Goal: Find specific page/section: Find specific page/section

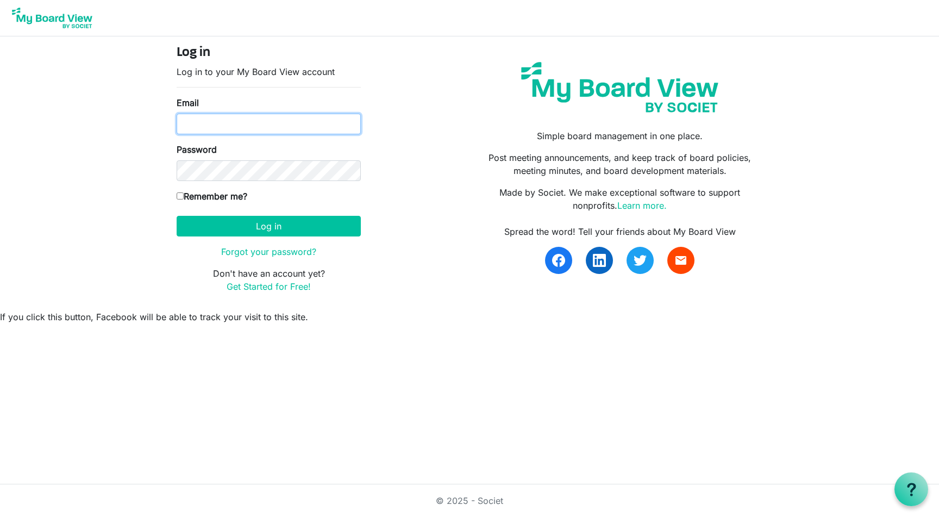
click at [225, 130] on input "Email" at bounding box center [269, 124] width 184 height 21
type input "thornleydj@aol.com"
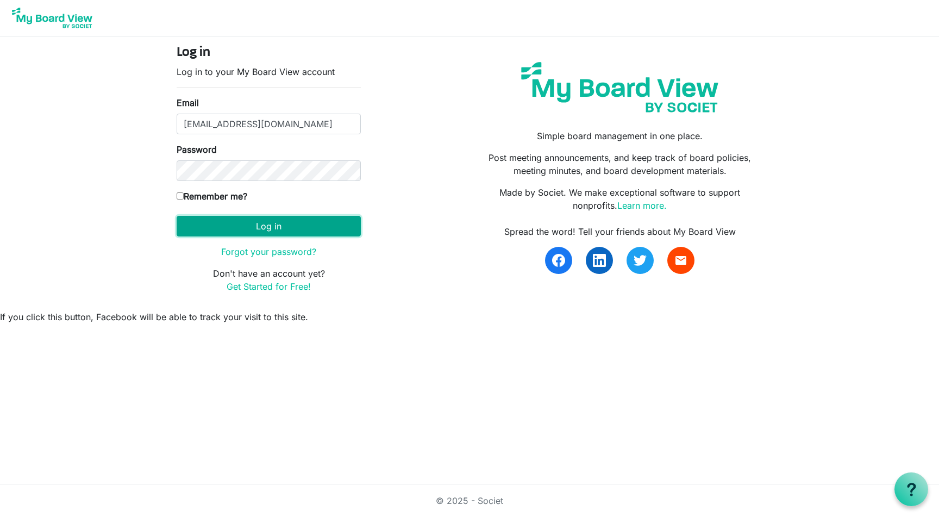
click at [268, 232] on button "Log in" at bounding box center [269, 226] width 184 height 21
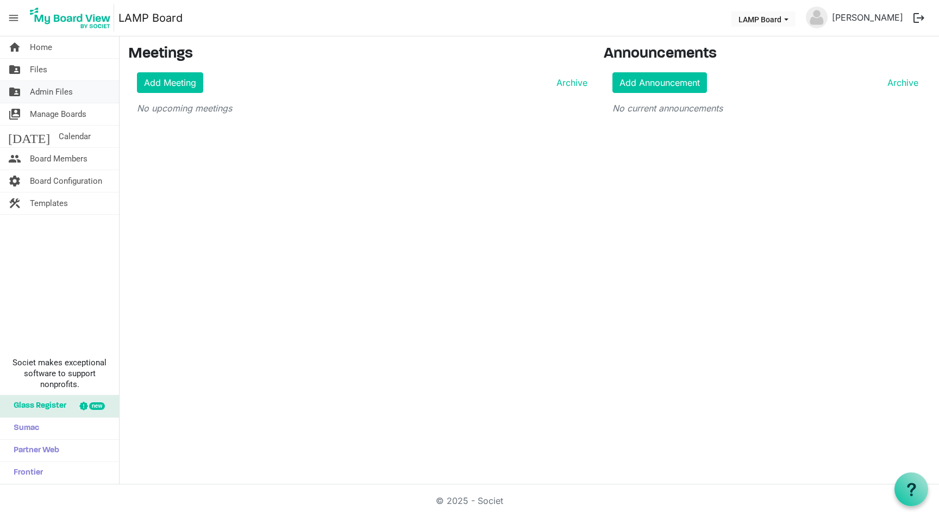
click at [60, 87] on span "Admin Files" at bounding box center [51, 92] width 43 height 22
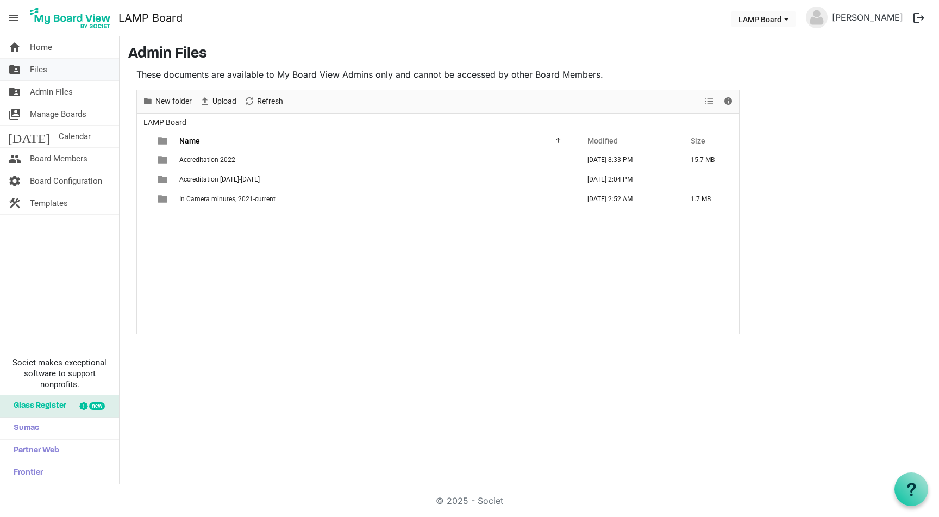
click at [40, 67] on span "Files" at bounding box center [38, 70] width 17 height 22
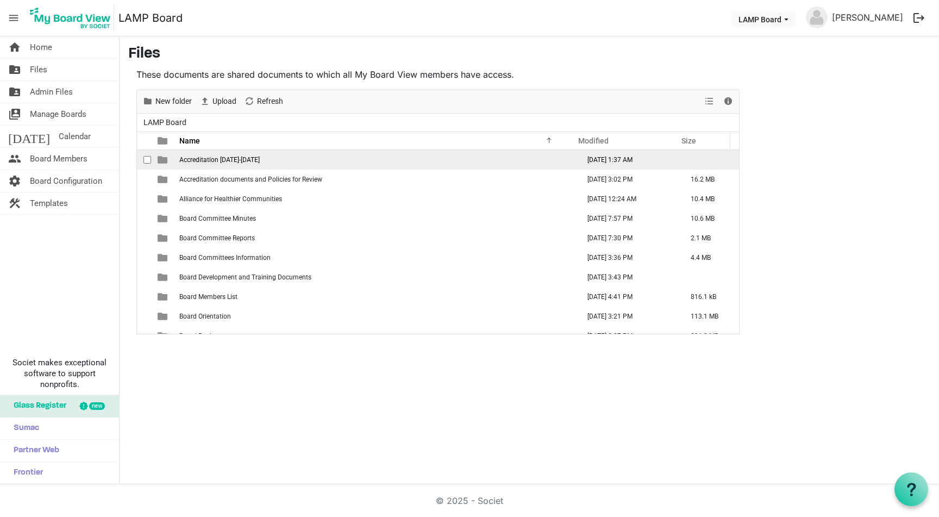
click at [195, 161] on span "Accreditation 2025-2026" at bounding box center [219, 160] width 80 height 8
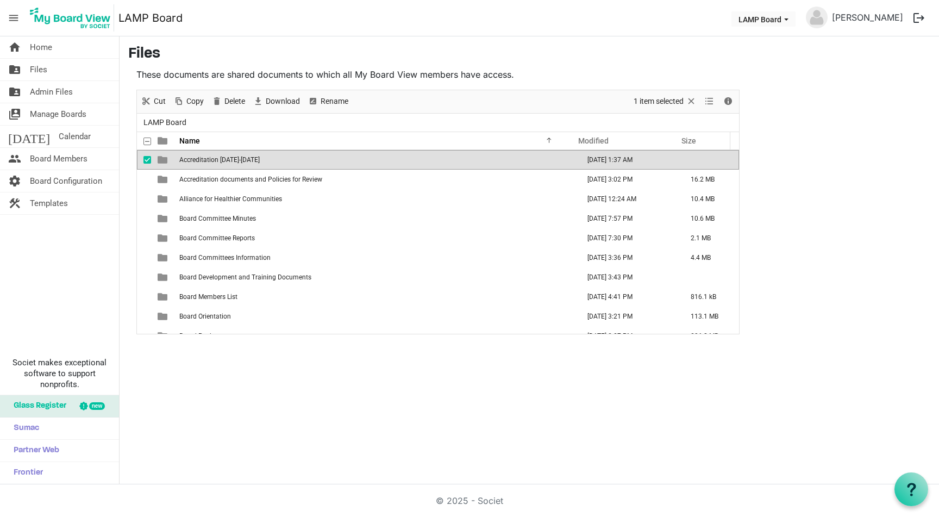
click at [195, 161] on span "Accreditation 2025-2026" at bounding box center [219, 160] width 80 height 8
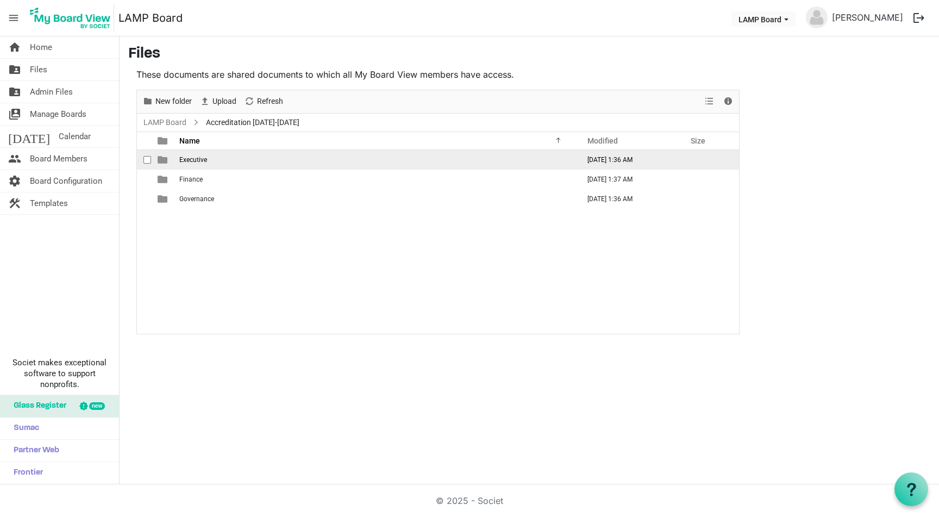
click at [191, 158] on span "Executive" at bounding box center [193, 160] width 28 height 8
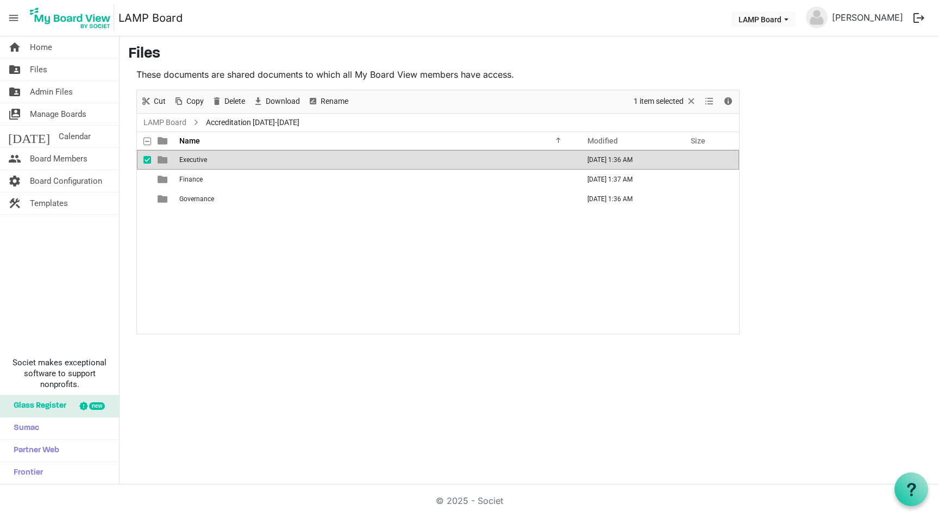
click at [191, 158] on span "Executive" at bounding box center [193, 160] width 28 height 8
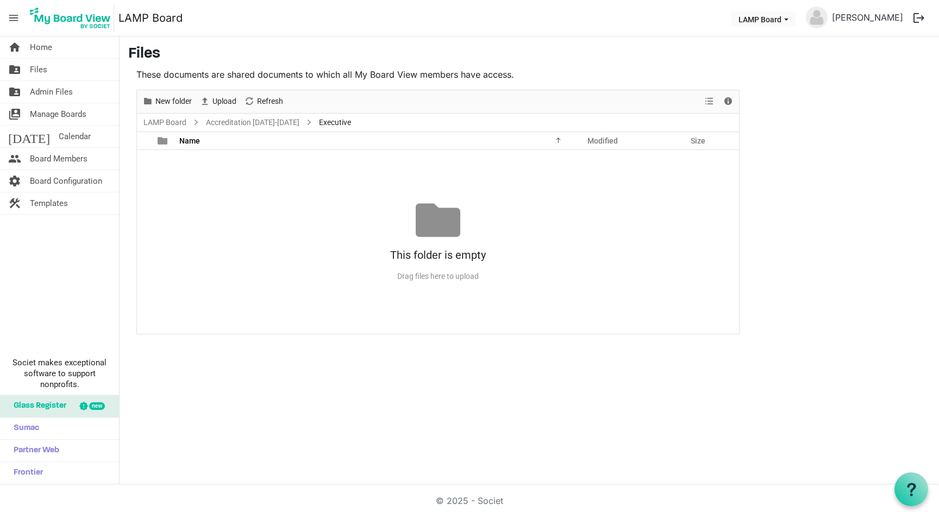
click at [321, 285] on div "Drag files here to upload" at bounding box center [438, 276] width 602 height 18
click at [43, 111] on span "Manage Boards" at bounding box center [58, 114] width 57 height 22
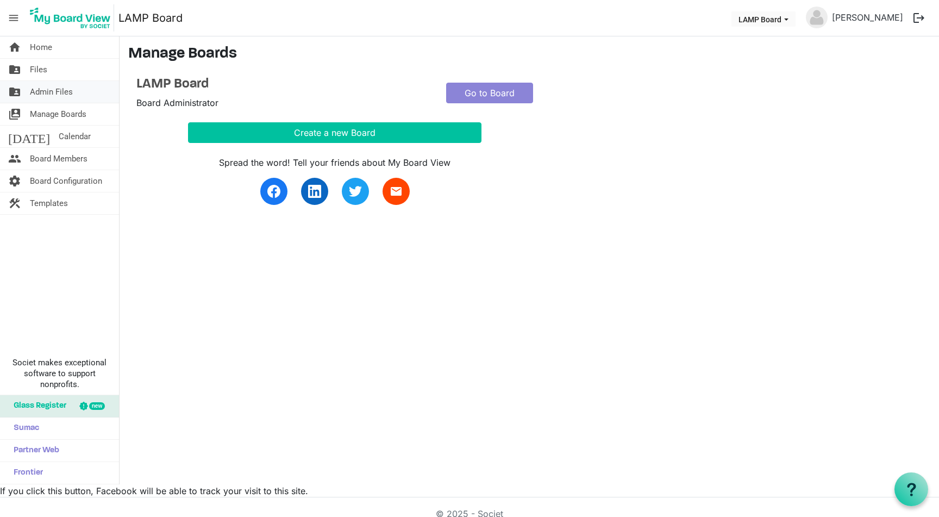
click at [66, 90] on span "Admin Files" at bounding box center [51, 92] width 43 height 22
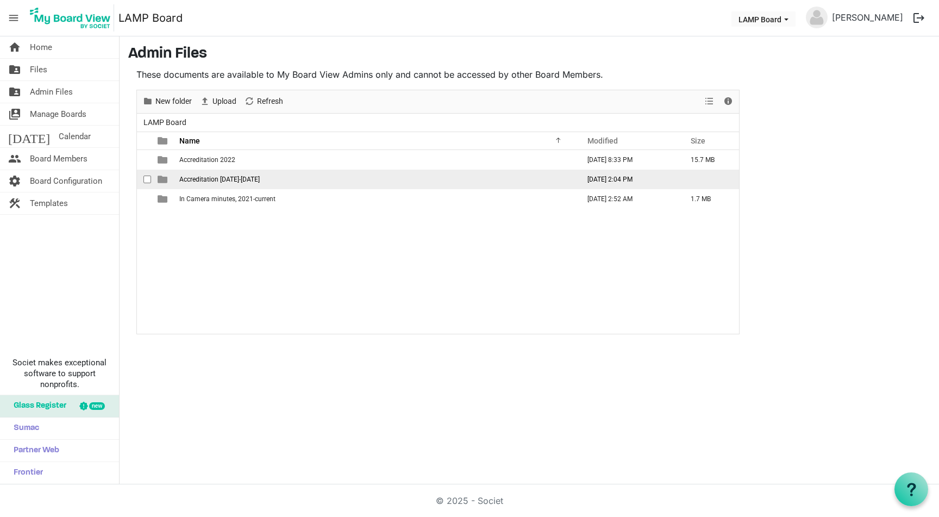
click at [190, 180] on span "Accreditation [DATE]-[DATE]" at bounding box center [219, 179] width 80 height 8
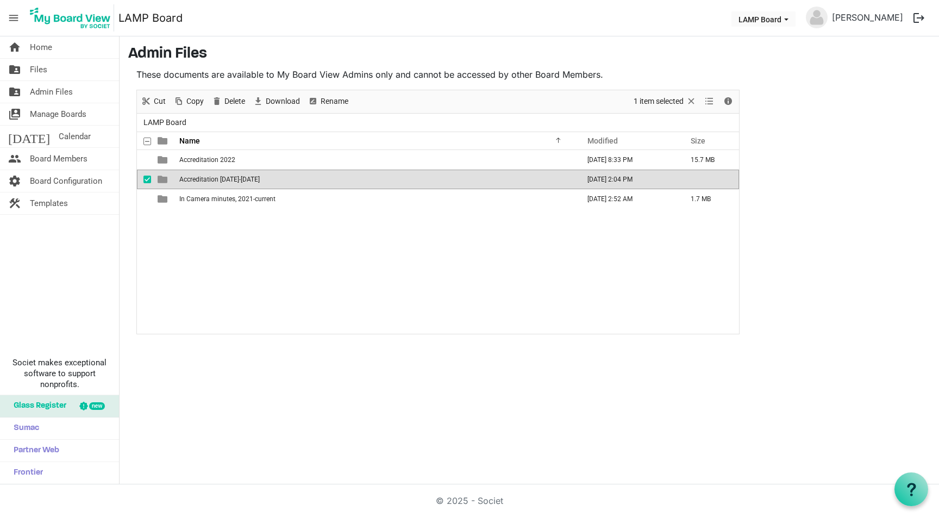
click at [190, 180] on span "Accreditation [DATE]-[DATE]" at bounding box center [219, 179] width 80 height 8
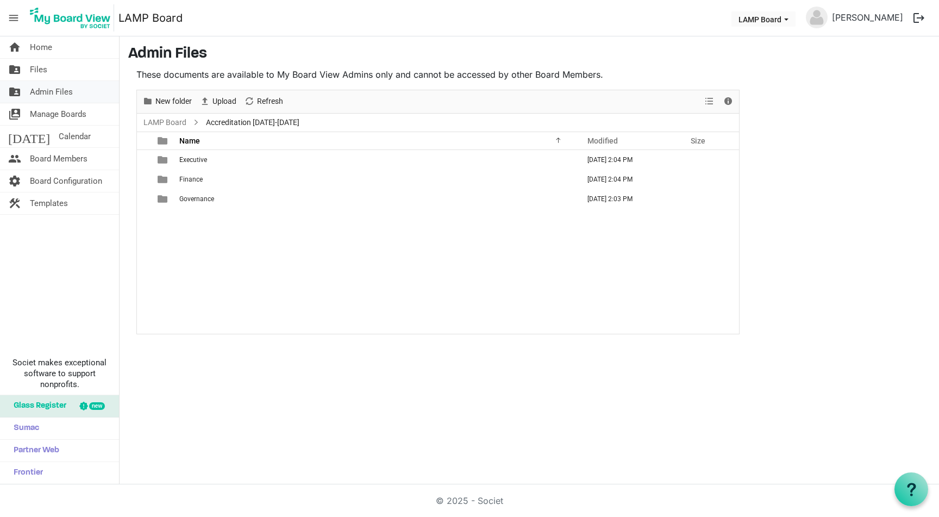
click at [45, 91] on span "Admin Files" at bounding box center [51, 92] width 43 height 22
click at [42, 65] on span "Files" at bounding box center [38, 70] width 17 height 22
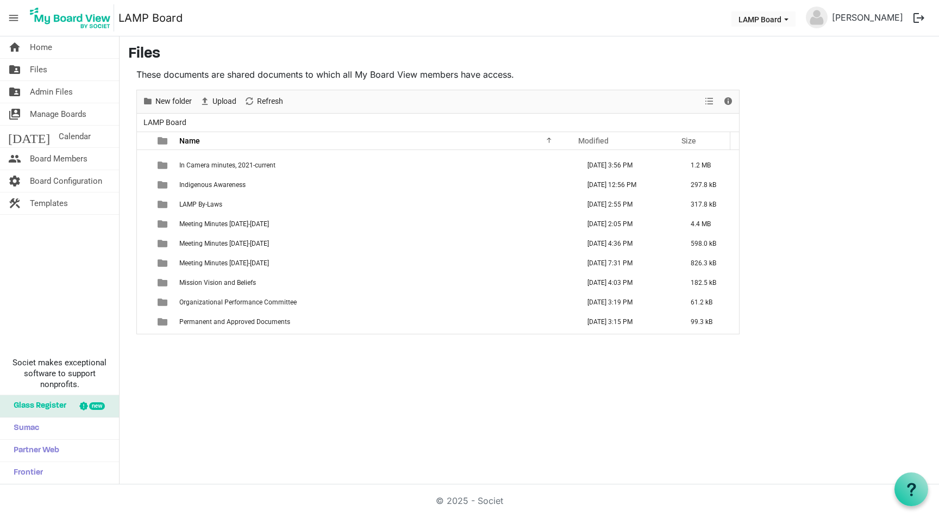
scroll to position [501, 0]
